Goal: Task Accomplishment & Management: Complete application form

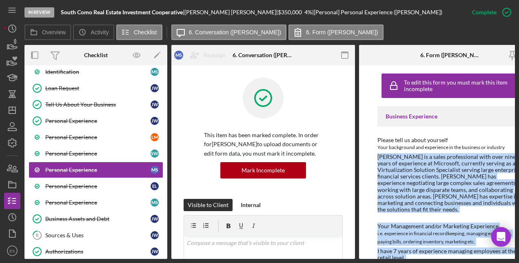
scroll to position [102, 0]
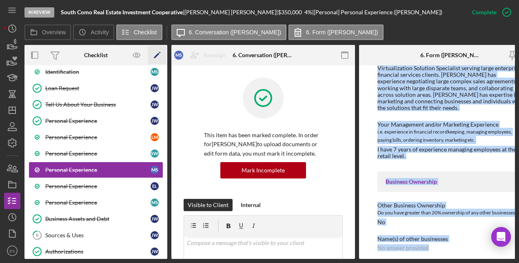
drag, startPoint x: 164, startPoint y: 128, endPoint x: 165, endPoint y: 60, distance: 67.8
click at [165, 60] on div "Checklist Icon/Edit J W L M S W M S E L M S Icon/Expander Application Informati…" at bounding box center [95, 152] width 143 height 214
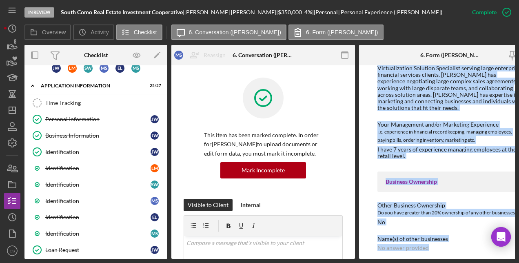
scroll to position [0, 0]
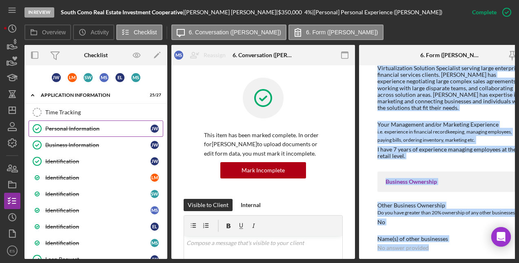
click at [85, 128] on div "Personal Information" at bounding box center [97, 128] width 105 height 7
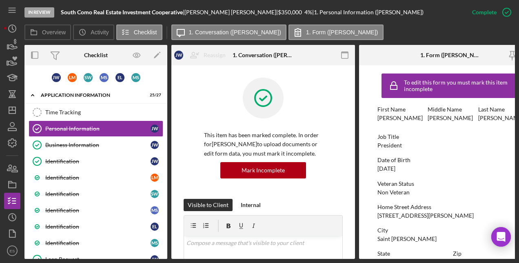
click at [414, 169] on div "Date of Birth [DEMOGRAPHIC_DATA]" at bounding box center [451, 164] width 147 height 15
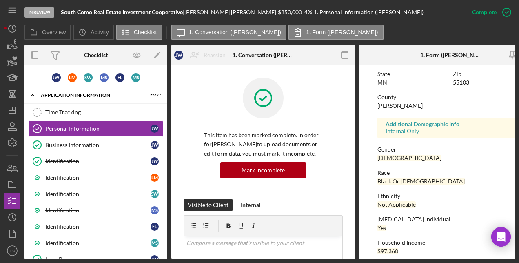
scroll to position [190, 0]
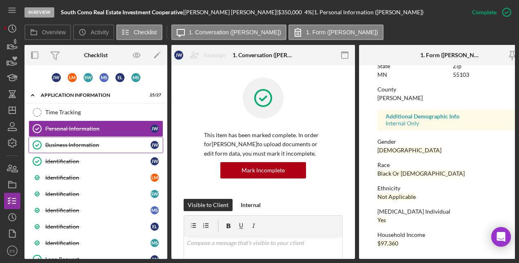
click at [100, 143] on div "Business Information" at bounding box center [97, 145] width 105 height 7
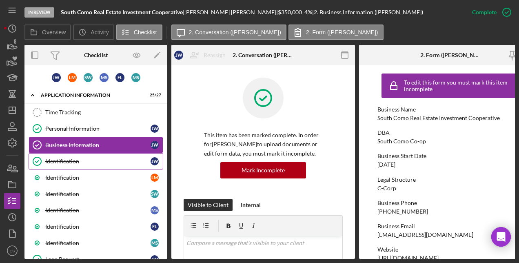
click at [95, 157] on link "Identification Identification [PERSON_NAME]" at bounding box center [96, 161] width 135 height 16
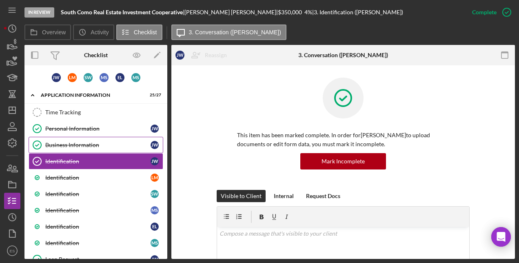
click at [87, 145] on div "Business Information" at bounding box center [97, 145] width 105 height 7
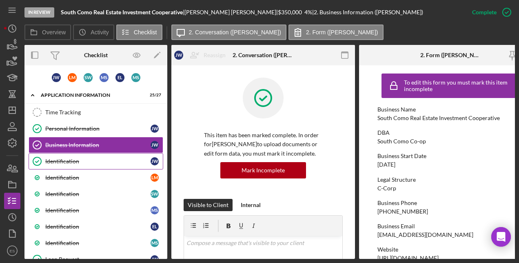
click at [85, 153] on link "Identification Identification [PERSON_NAME]" at bounding box center [96, 161] width 135 height 16
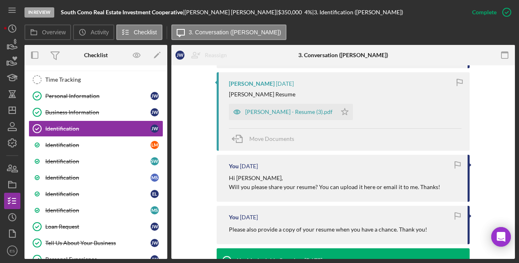
scroll to position [330, 0]
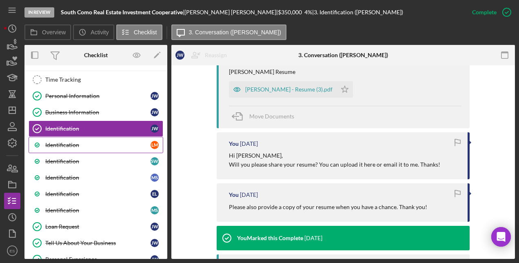
click at [126, 139] on link "Identification [PERSON_NAME]" at bounding box center [96, 145] width 135 height 16
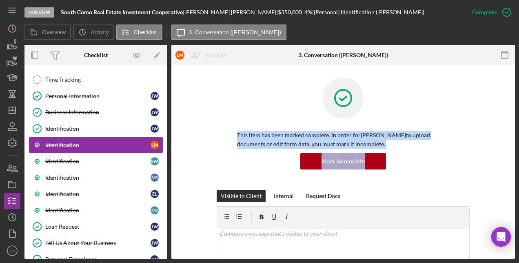
drag, startPoint x: 515, startPoint y: 99, endPoint x: 518, endPoint y: 158, distance: 59.7
click at [518, 158] on div "In Review South Como Real Estate Investment Cooperative | [PERSON_NAME] | $350,…" at bounding box center [259, 131] width 519 height 263
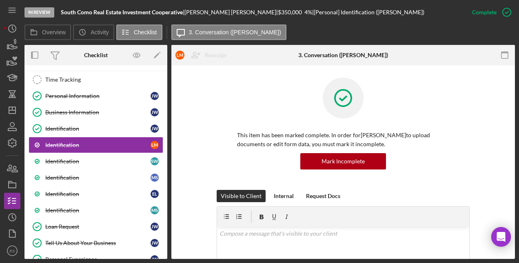
drag, startPoint x: 518, startPoint y: 158, endPoint x: 508, endPoint y: 77, distance: 81.9
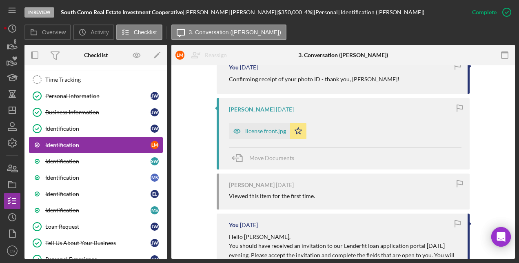
scroll to position [312, 0]
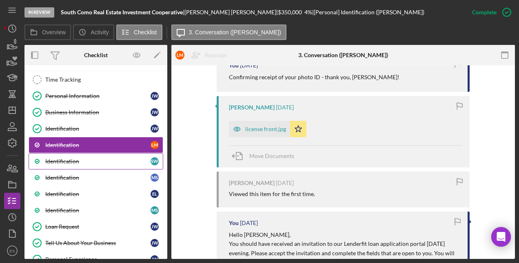
click at [85, 156] on link "Identification S W" at bounding box center [96, 161] width 135 height 16
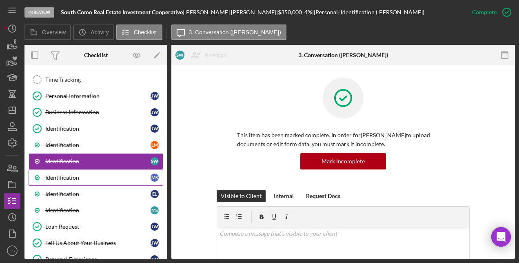
click at [84, 173] on link "Identification M S" at bounding box center [96, 177] width 135 height 16
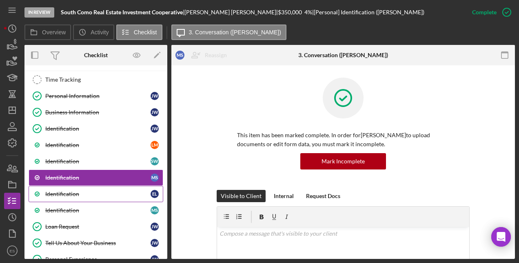
click at [80, 192] on div "Identification" at bounding box center [97, 194] width 105 height 7
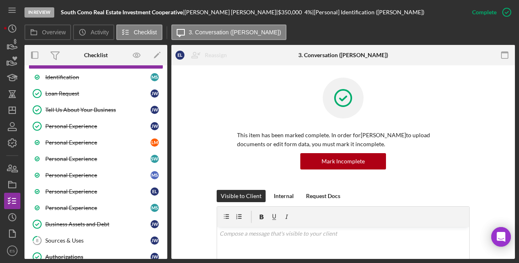
scroll to position [189, 0]
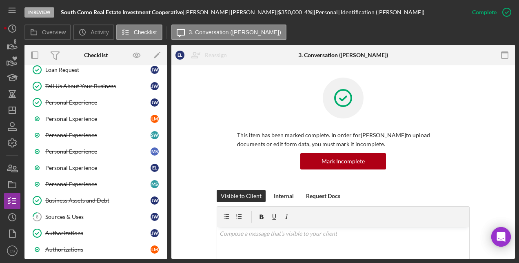
drag, startPoint x: 165, startPoint y: 131, endPoint x: 164, endPoint y: 107, distance: 24.1
click at [164, 107] on div "Time Tracking Time Tracking Personal Information Personal Information [PERSON_N…" at bounding box center [95, 137] width 143 height 445
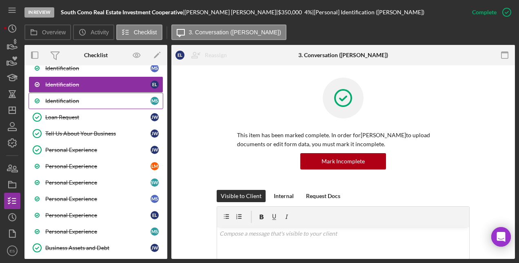
click at [82, 98] on div "Identification" at bounding box center [97, 101] width 105 height 7
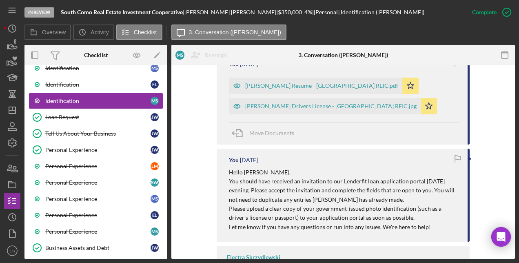
scroll to position [471, 0]
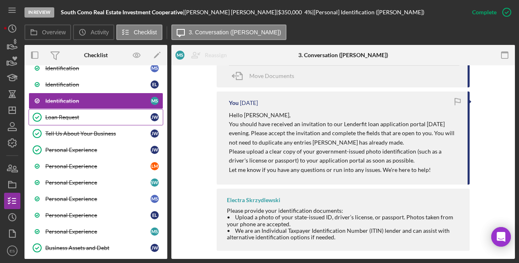
click at [89, 115] on div "Loan Request" at bounding box center [97, 117] width 105 height 7
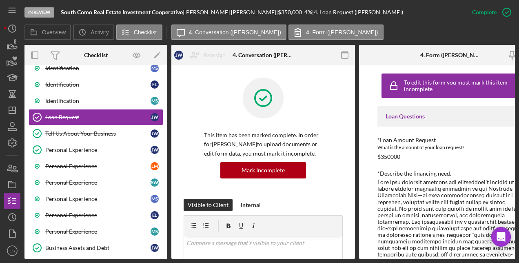
click at [465, 155] on div "*Loan Amount Request What is the amount of your loan request? $350000" at bounding box center [451, 148] width 147 height 23
drag, startPoint x: 384, startPoint y: 259, endPoint x: 482, endPoint y: 249, distance: 98.9
click at [482, 249] on div "In Review South Como Real Estate Investment Cooperative | [PERSON_NAME] | $350,…" at bounding box center [259, 131] width 519 height 263
drag, startPoint x: 482, startPoint y: 249, endPoint x: 437, endPoint y: 160, distance: 99.5
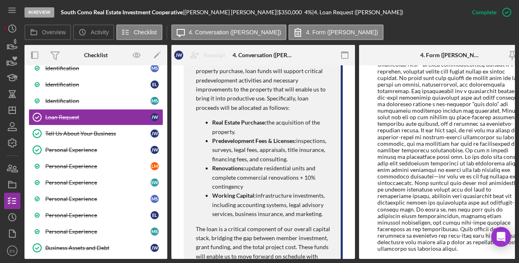
scroll to position [623, 0]
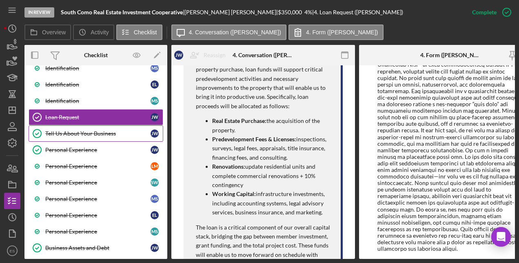
click at [103, 134] on div "Tell Us About Your Business" at bounding box center [97, 133] width 105 height 7
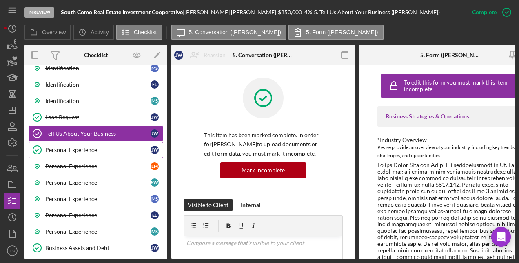
click at [100, 148] on div "Personal Experience" at bounding box center [97, 150] width 105 height 7
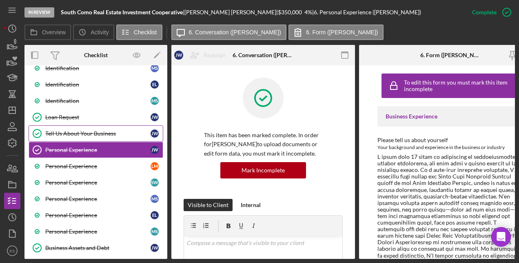
click at [96, 134] on div "Tell Us About Your Business" at bounding box center [97, 133] width 105 height 7
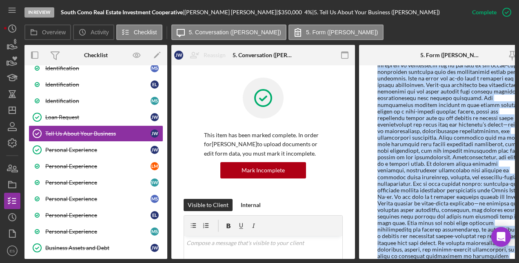
scroll to position [375, 0]
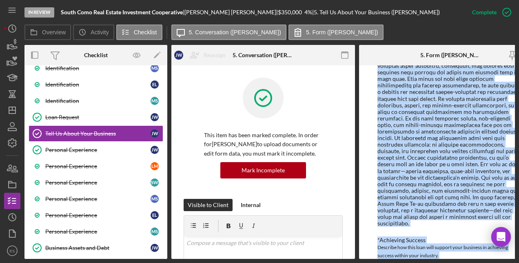
drag, startPoint x: 377, startPoint y: 164, endPoint x: 436, endPoint y: 247, distance: 101.4
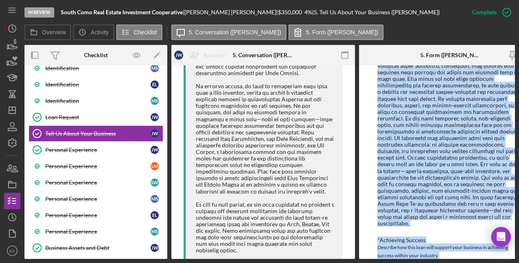
scroll to position [649, 0]
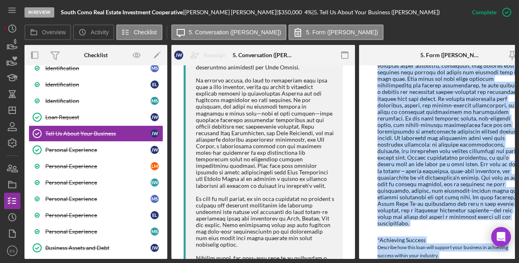
click at [450, 128] on div at bounding box center [451, 6] width 147 height 440
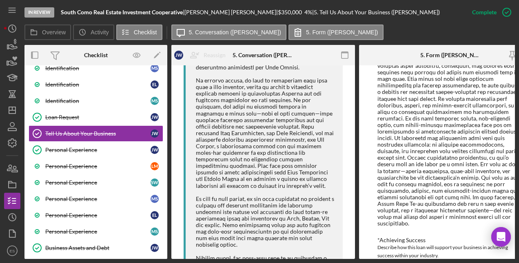
click at [466, 175] on div at bounding box center [451, 6] width 147 height 440
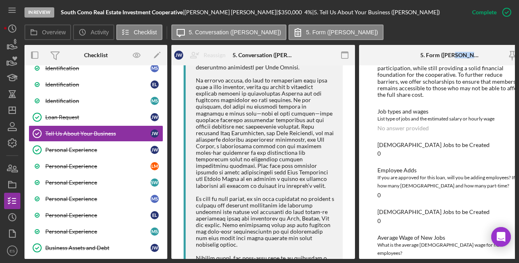
scroll to position [5369, 0]
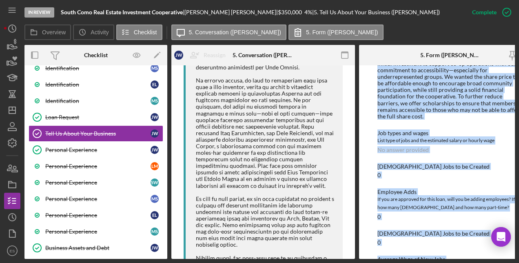
drag, startPoint x: 378, startPoint y: 123, endPoint x: 457, endPoint y: 198, distance: 109.4
copy div "*Loremips Dolorsit Ametco adipisc el seddoeiu te inci utlabore, etdolorem ali e…"
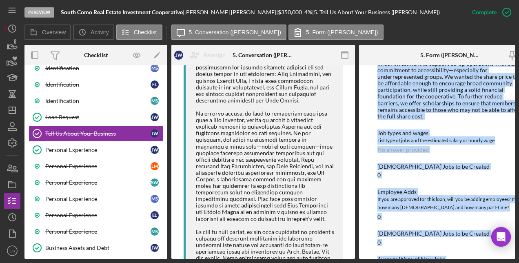
scroll to position [445, 0]
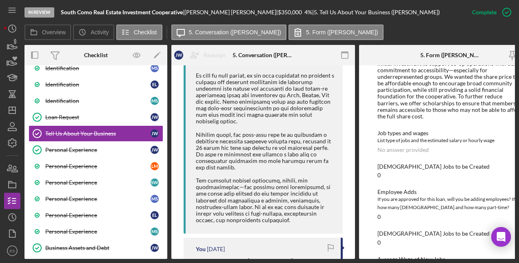
scroll to position [837, 0]
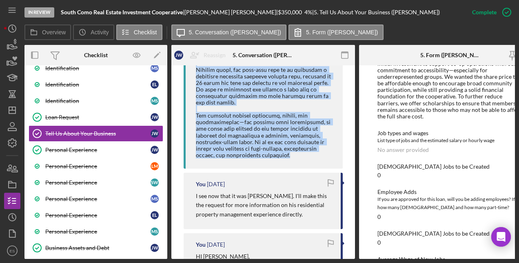
drag, startPoint x: 197, startPoint y: 111, endPoint x: 275, endPoint y: 151, distance: 87.6
copy div "Lo ipsum dolorsitam cons adipisc elit se doe t incid utla etd magnaali eni admi…"
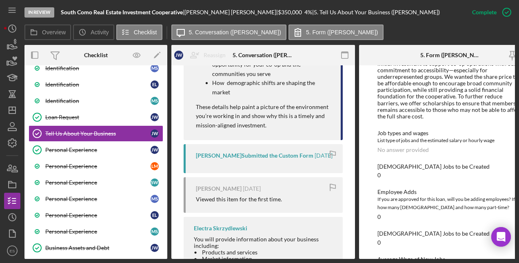
scroll to position [4953, 0]
